Goal: Check status: Check status

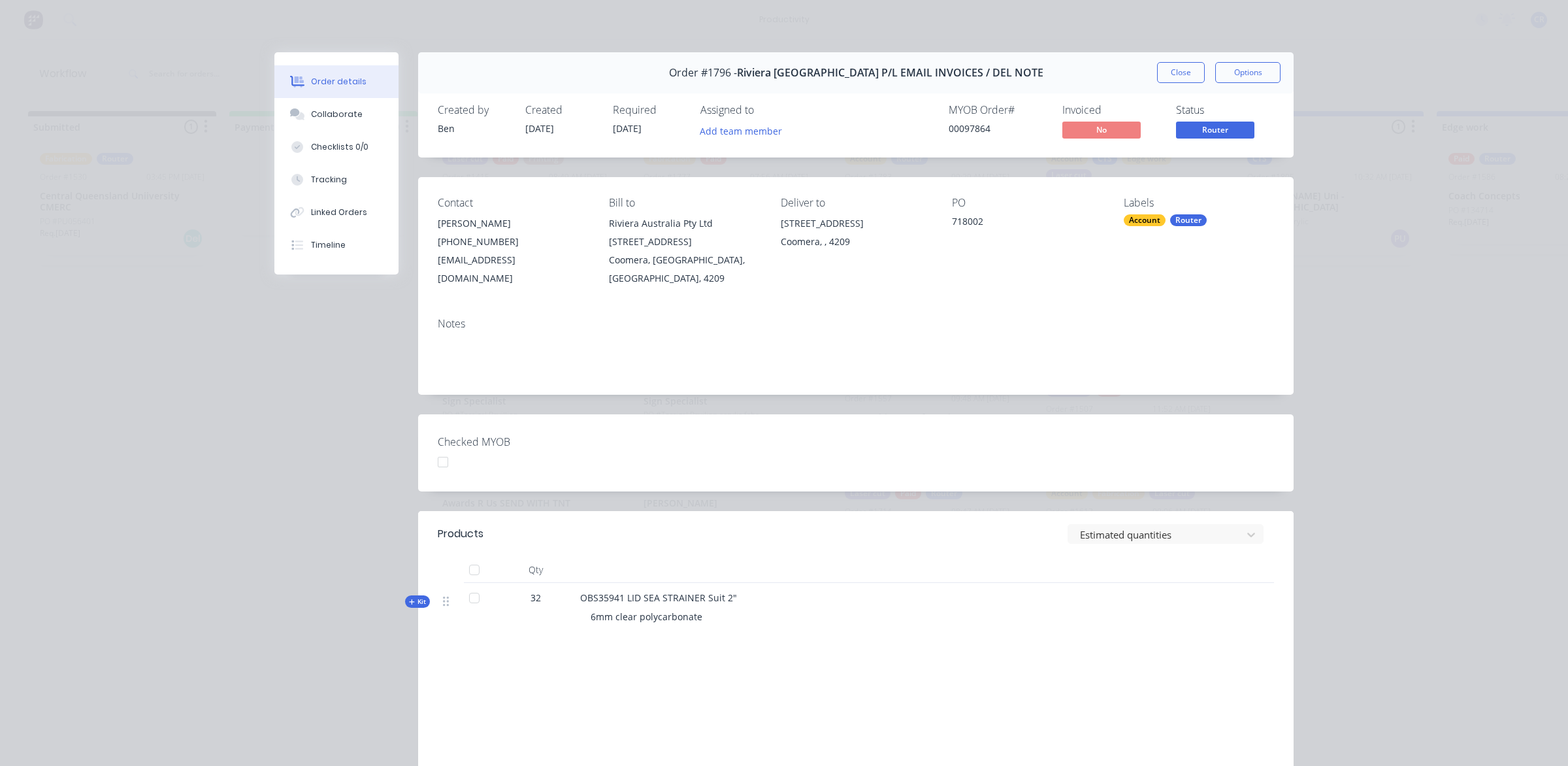
scroll to position [327, 0]
click at [1184, 59] on div "Order #1796 - Riviera Australia P/L EMAIL INVOICES / DEL NOTE Close Options" at bounding box center [855, 73] width 876 height 41
click at [1177, 72] on button "Close" at bounding box center [1180, 72] width 48 height 21
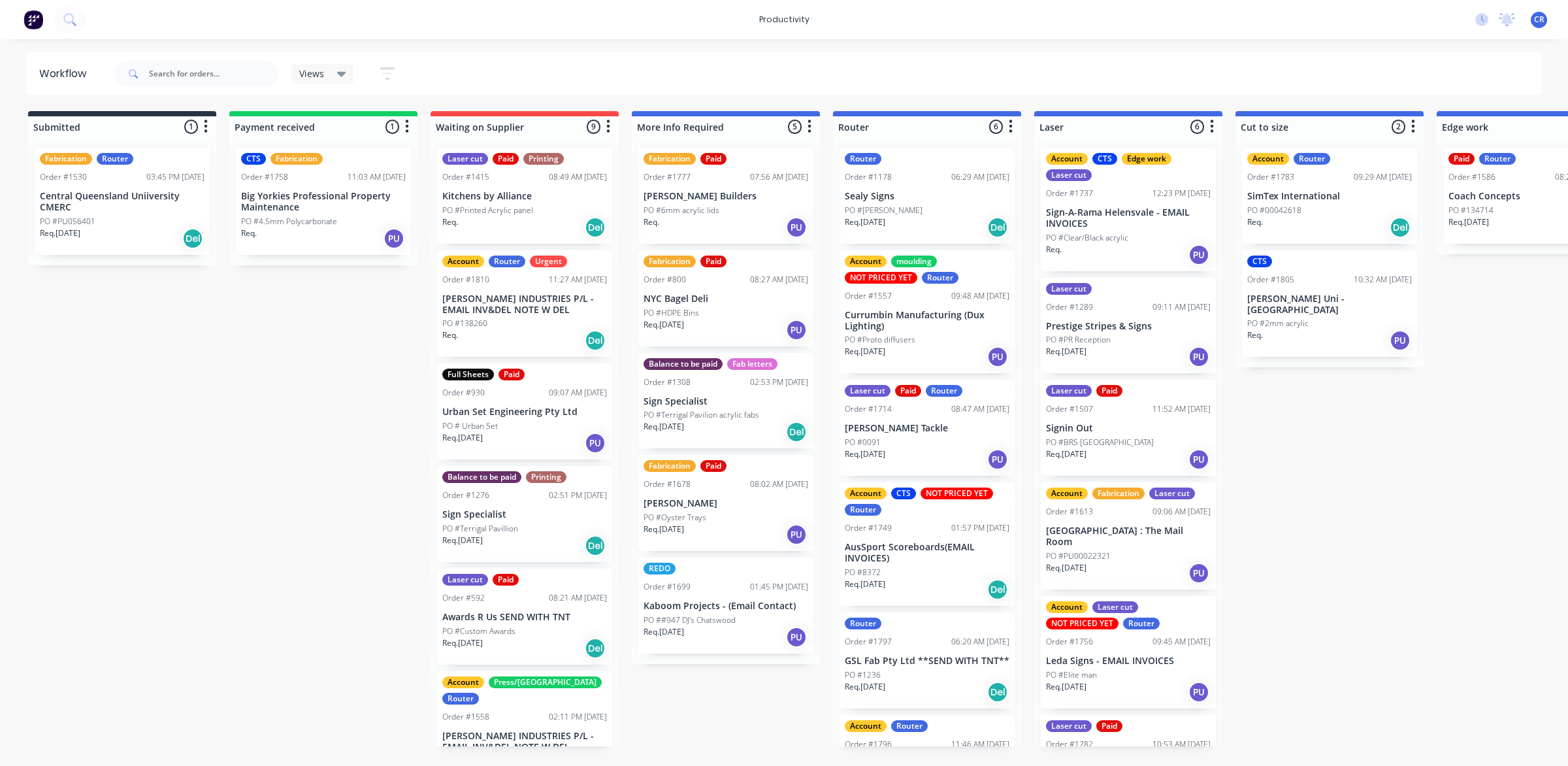
drag, startPoint x: 923, startPoint y: 203, endPoint x: 916, endPoint y: 205, distance: 7.3
click at [916, 208] on div "Router Order #1178 06:29 AM [DATE] Sealy Signs PO #Aidacare Moorebank Req. [DAT…" at bounding box center [927, 442] width 188 height 609
click at [916, 205] on p "PO #[PERSON_NAME]" at bounding box center [884, 210] width 78 height 12
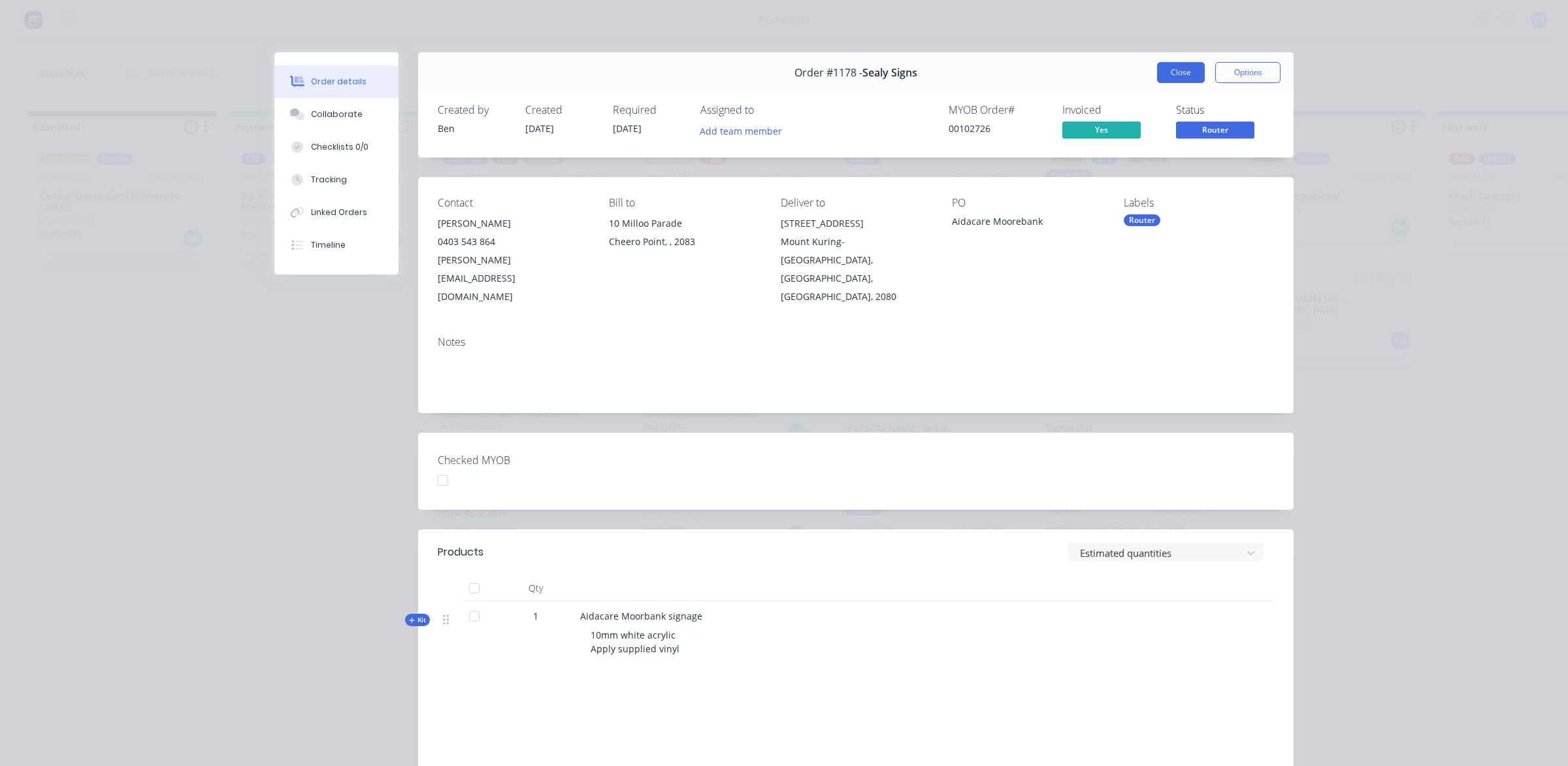
click at [1159, 73] on button "Close" at bounding box center [1180, 72] width 48 height 21
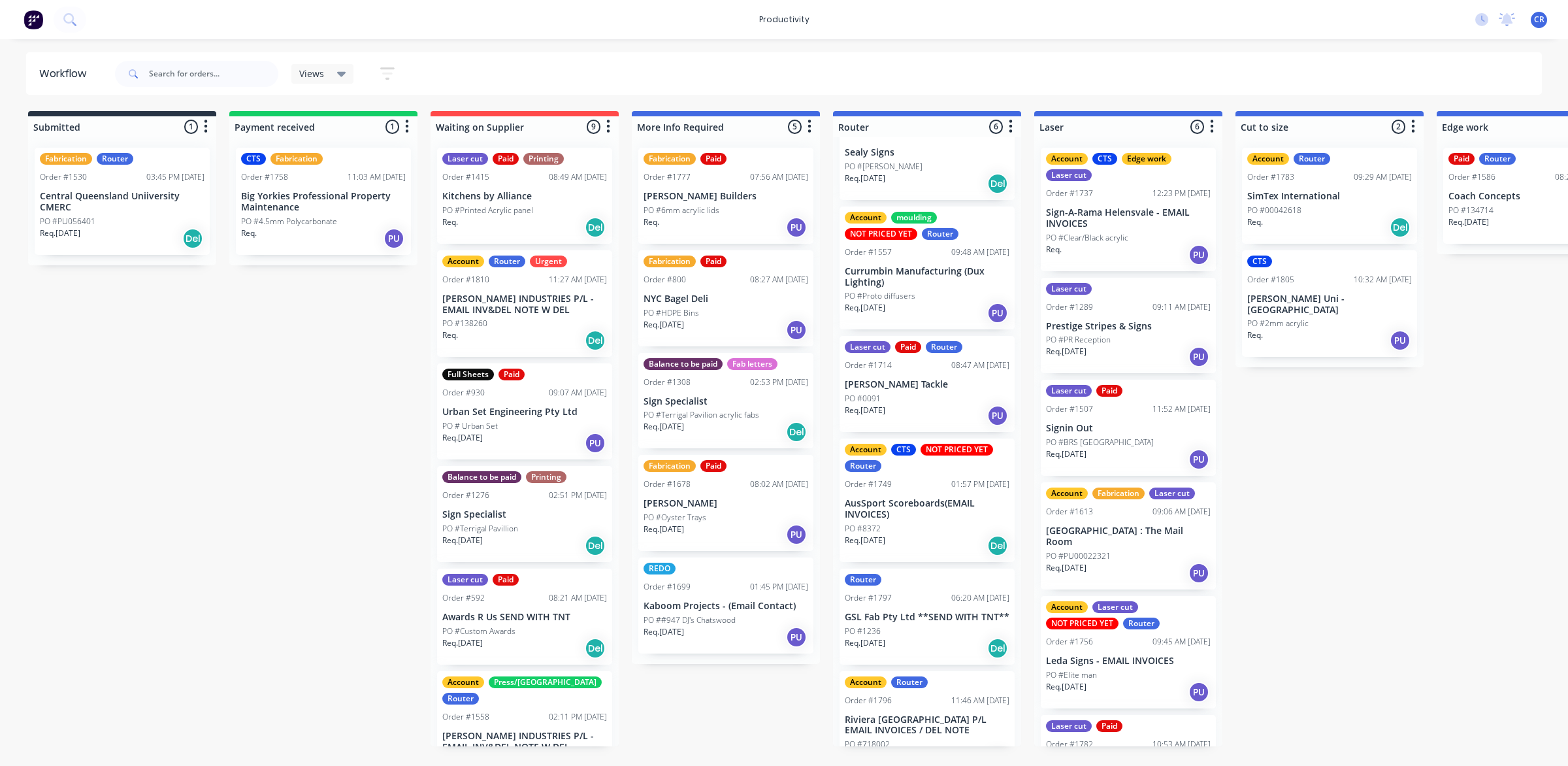
scroll to position [83, 0]
